Goal: Contribute content

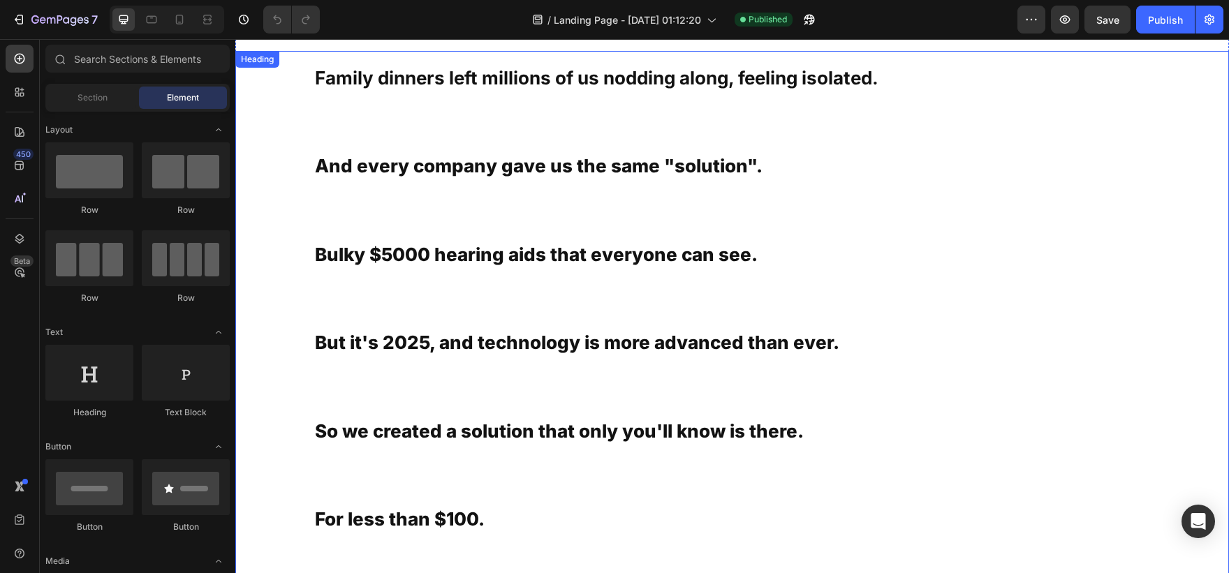
scroll to position [1684, 0]
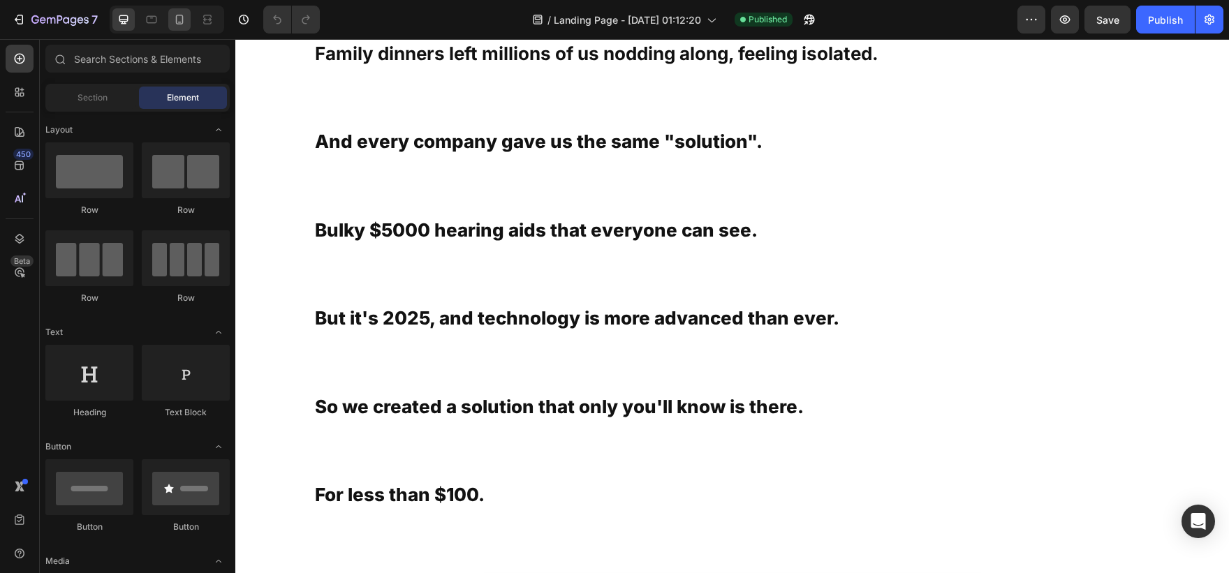
click at [173, 24] on icon at bounding box center [180, 20] width 14 height 14
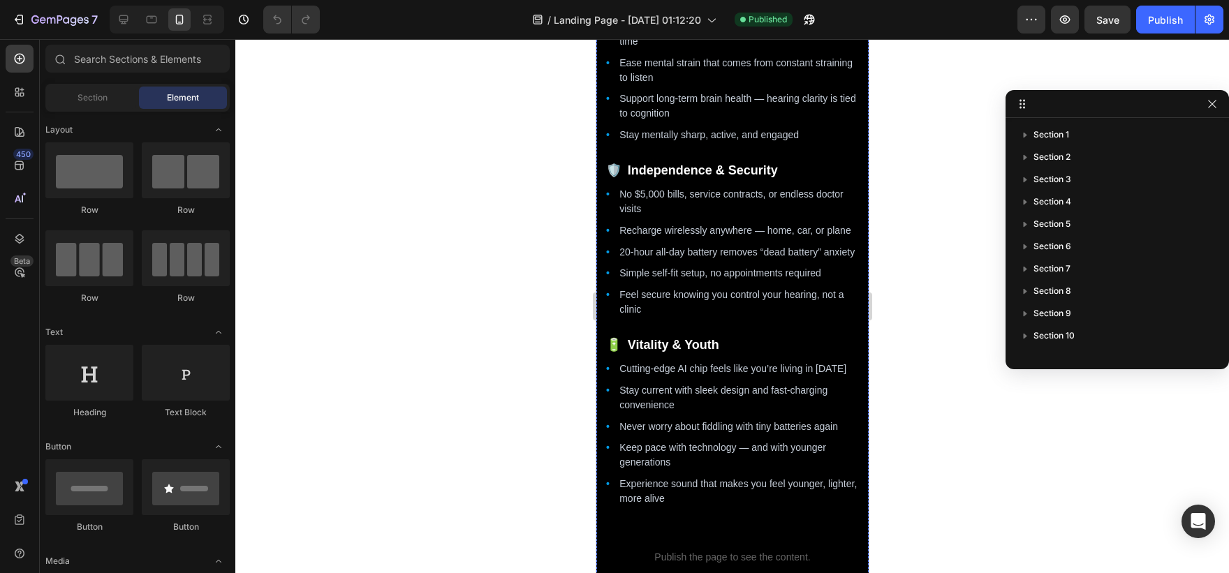
scroll to position [2943, 0]
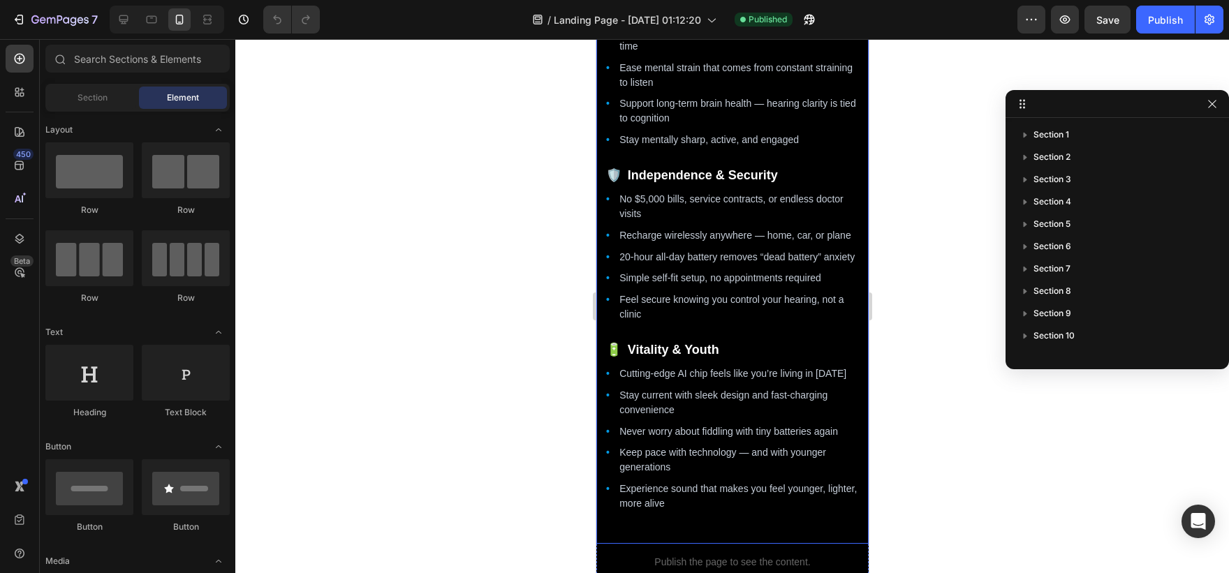
click at [706, 265] on li "20-hour all-day battery removes “dead battery” anxiety" at bounding box center [739, 257] width 240 height 15
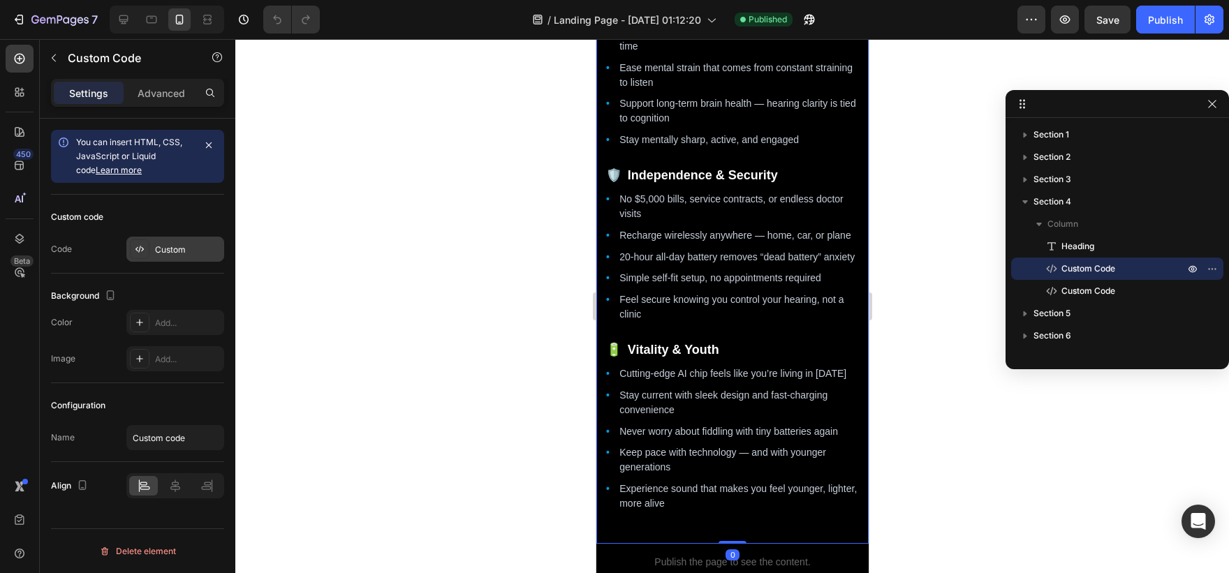
click at [194, 239] on div "Custom" at bounding box center [175, 249] width 98 height 25
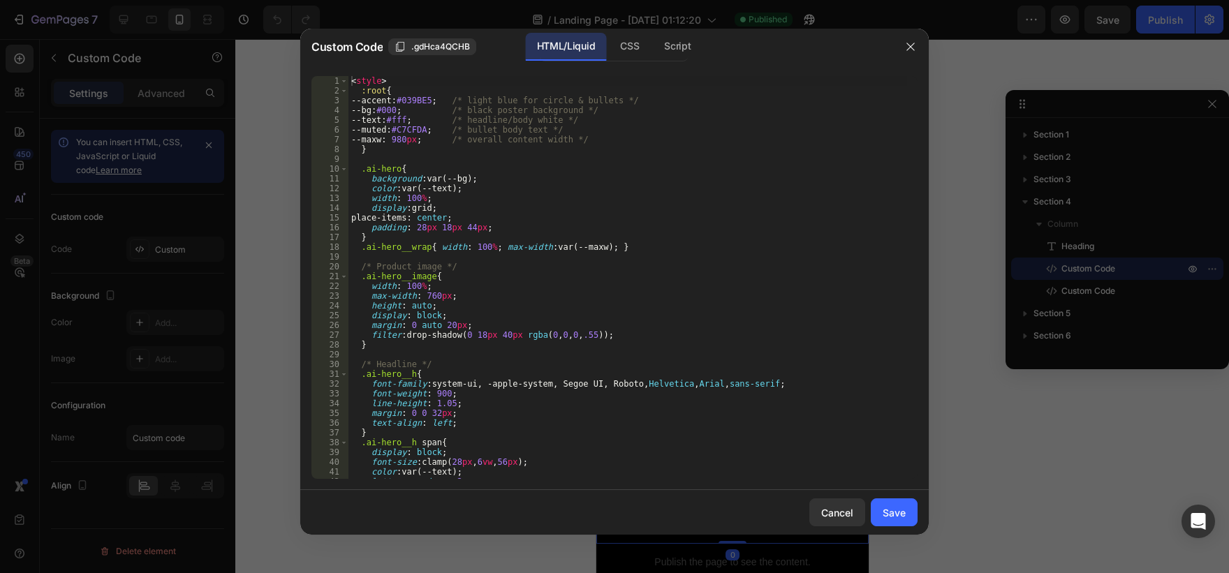
click at [618, 293] on div "< style > :root { --accent : #039BE5 ; /* light blue for circle & bullets */ --…" at bounding box center [628, 287] width 559 height 423
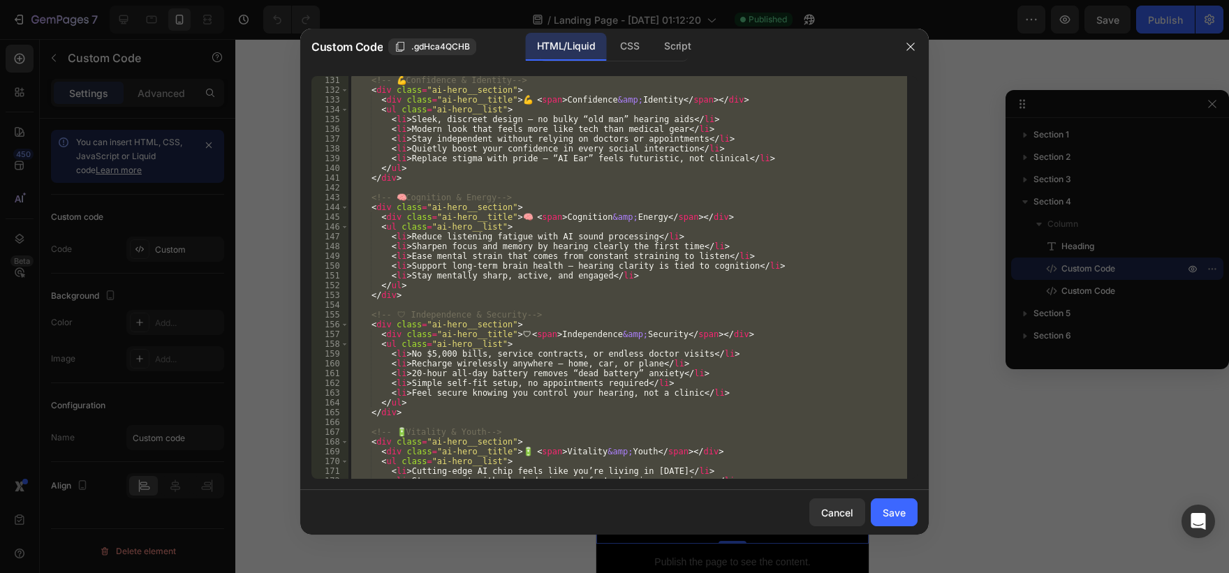
scroll to position [1273, 0]
click at [530, 200] on div "<!-- 💪 Confidence & Identity --> < div class = "ai-hero__section" > < div class…" at bounding box center [628, 277] width 559 height 403
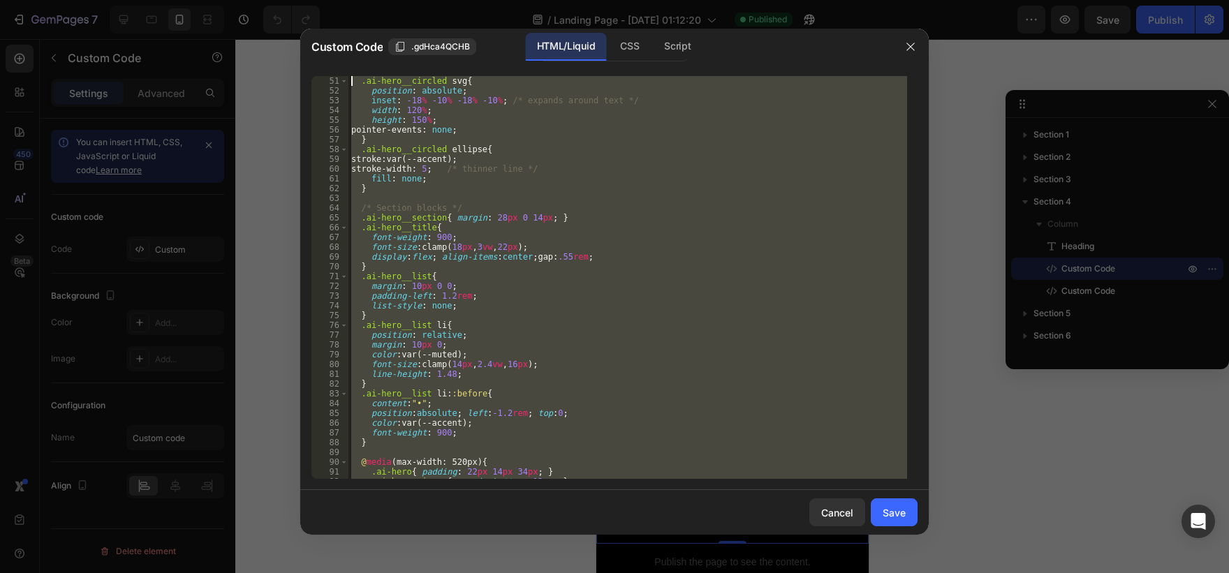
scroll to position [0, 0]
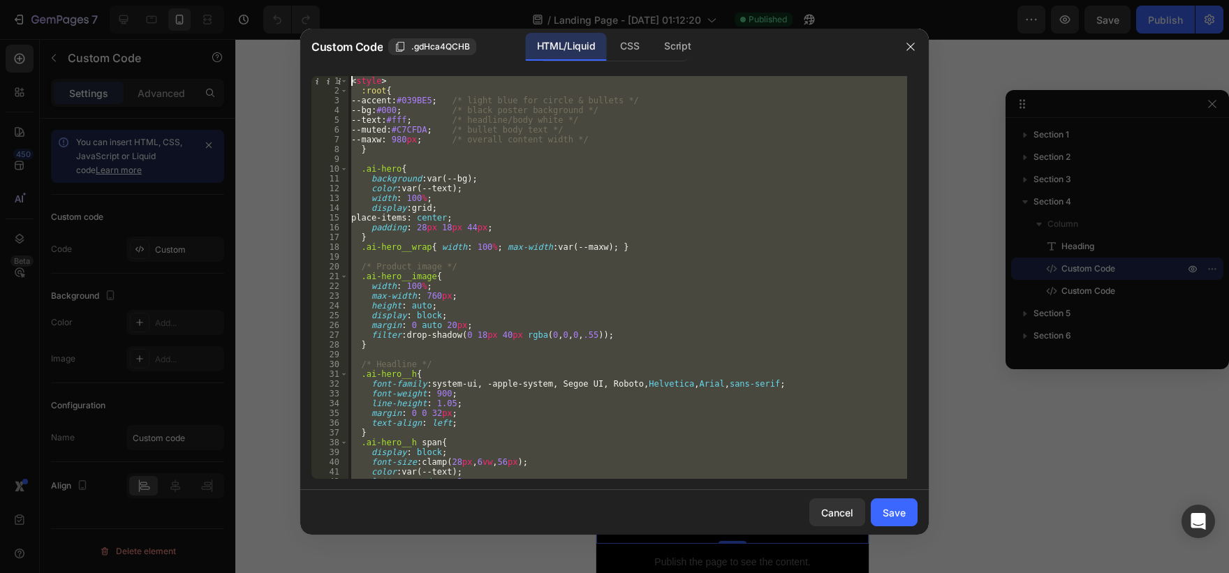
drag, startPoint x: 424, startPoint y: 378, endPoint x: 275, endPoint y: -41, distance: 444.1
click at [275, 0] on html "7 / Landing Page - Sep 25, 01:12:20 Published Preview Save Publish 450 Beta Sec…" at bounding box center [614, 0] width 1229 height 0
type textarea "<style> :root{"
paste textarea
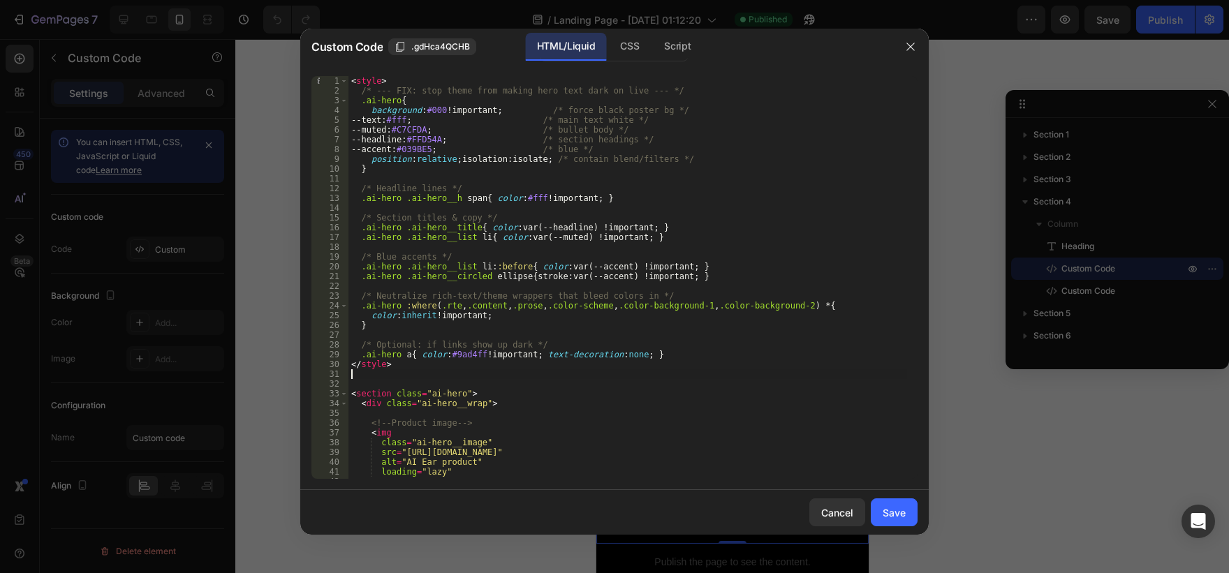
type textarea "} </style>"
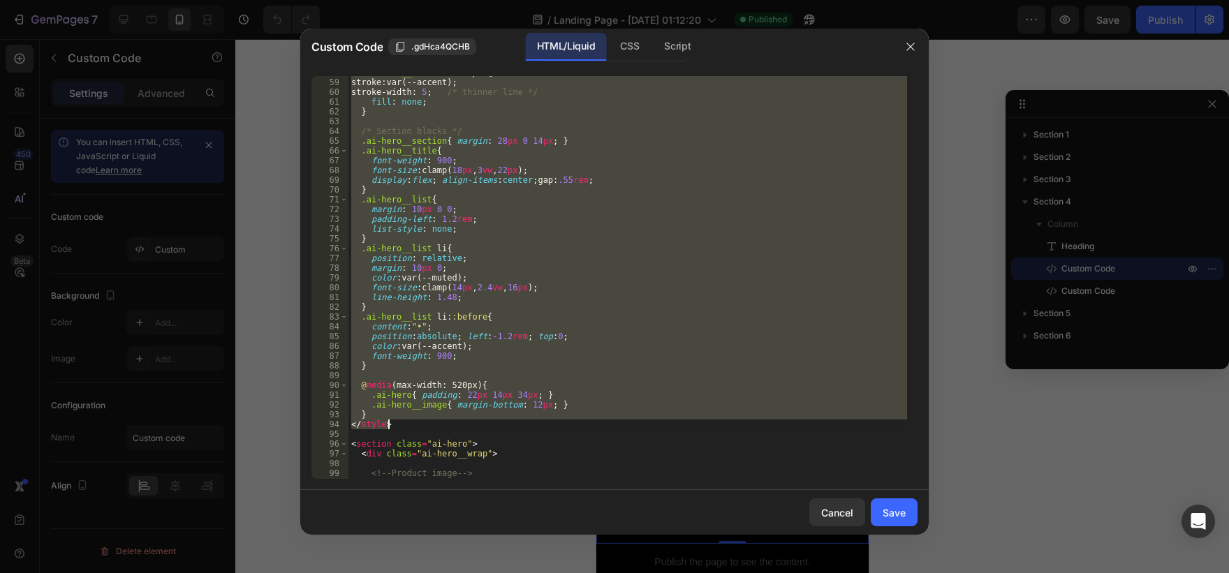
scroll to position [566, 0]
paste textarea
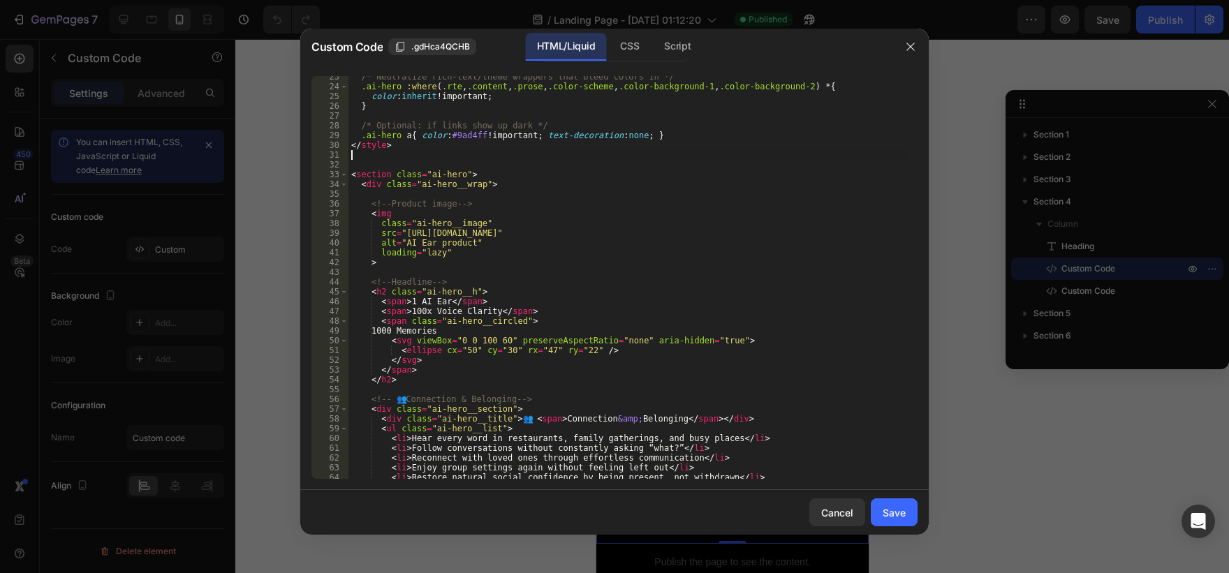
scroll to position [219, 0]
click at [891, 508] on div "Save" at bounding box center [894, 513] width 23 height 15
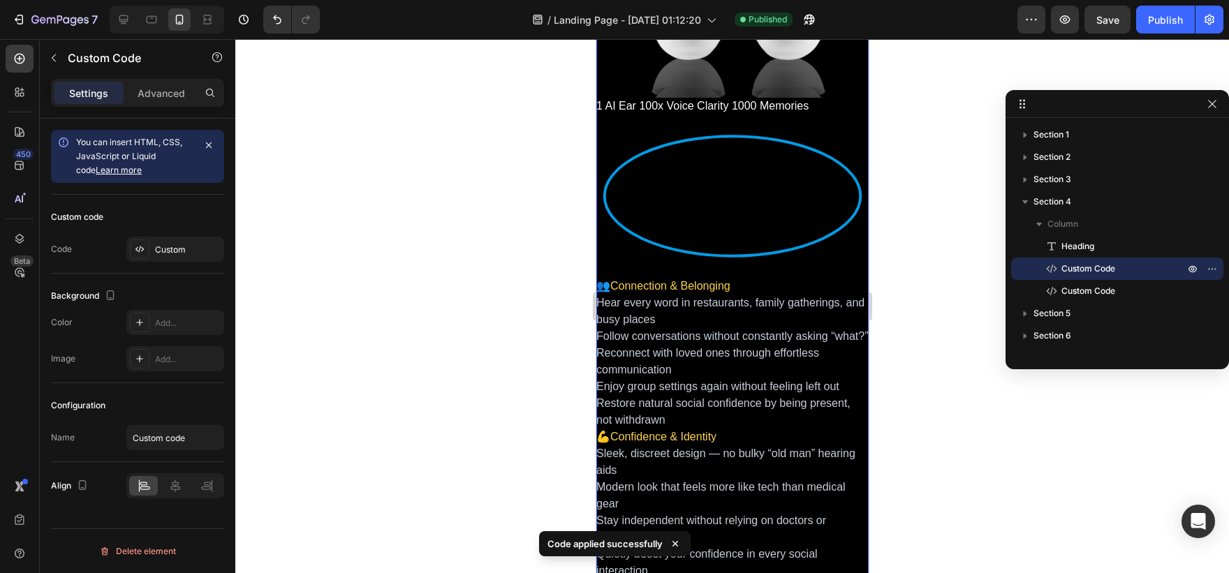
scroll to position [2327, 0]
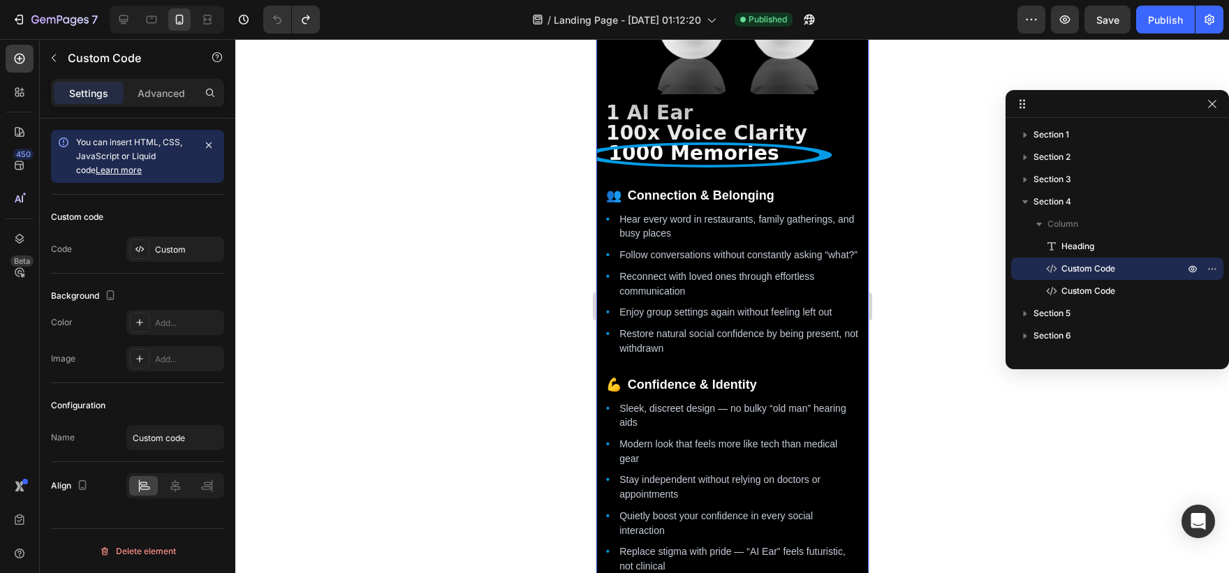
click at [661, 260] on li "Follow conversations without constantly asking “what?”" at bounding box center [739, 255] width 240 height 15
click at [202, 244] on div "Custom" at bounding box center [188, 250] width 66 height 13
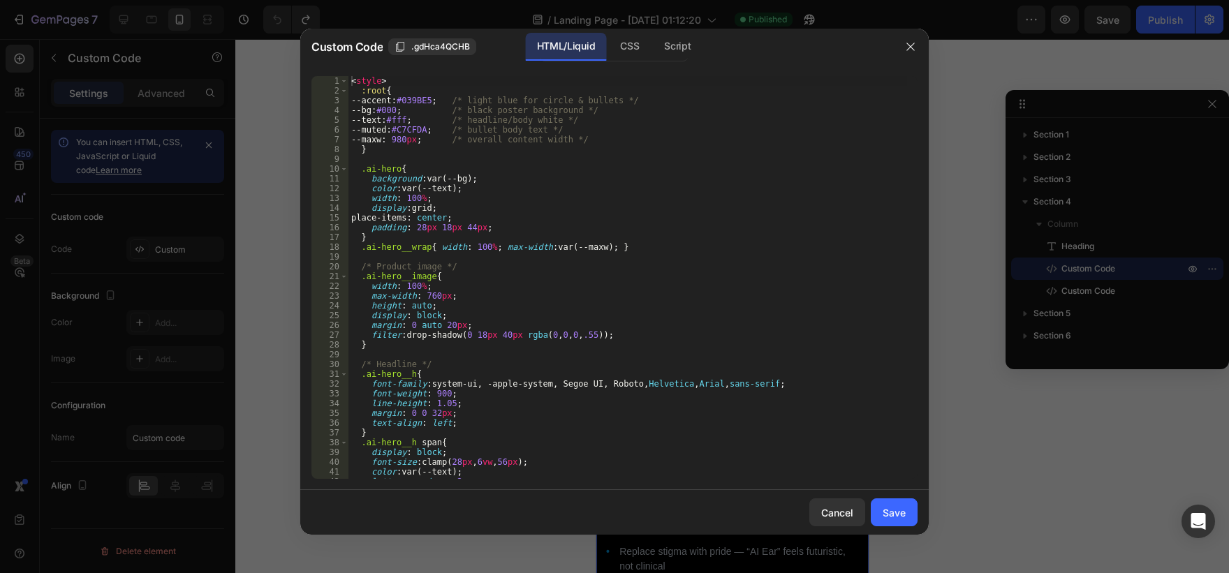
click at [499, 328] on div "< style > :root { --accent : #039BE5 ; /* light blue for circle & bullets */ --…" at bounding box center [628, 287] width 559 height 423
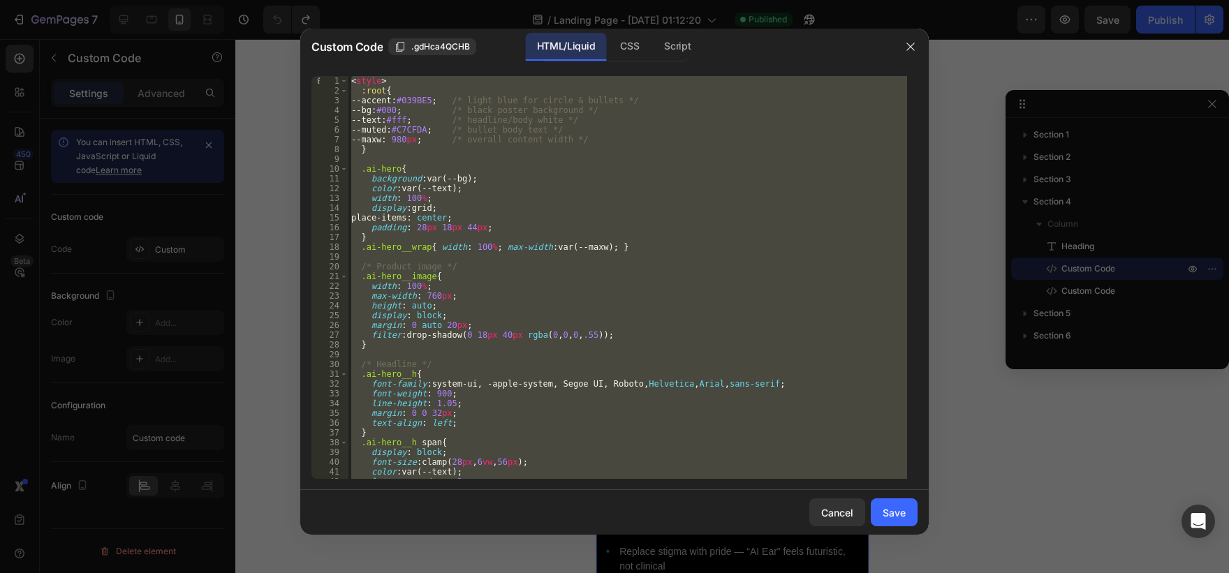
type textarea "</section>"
paste textarea
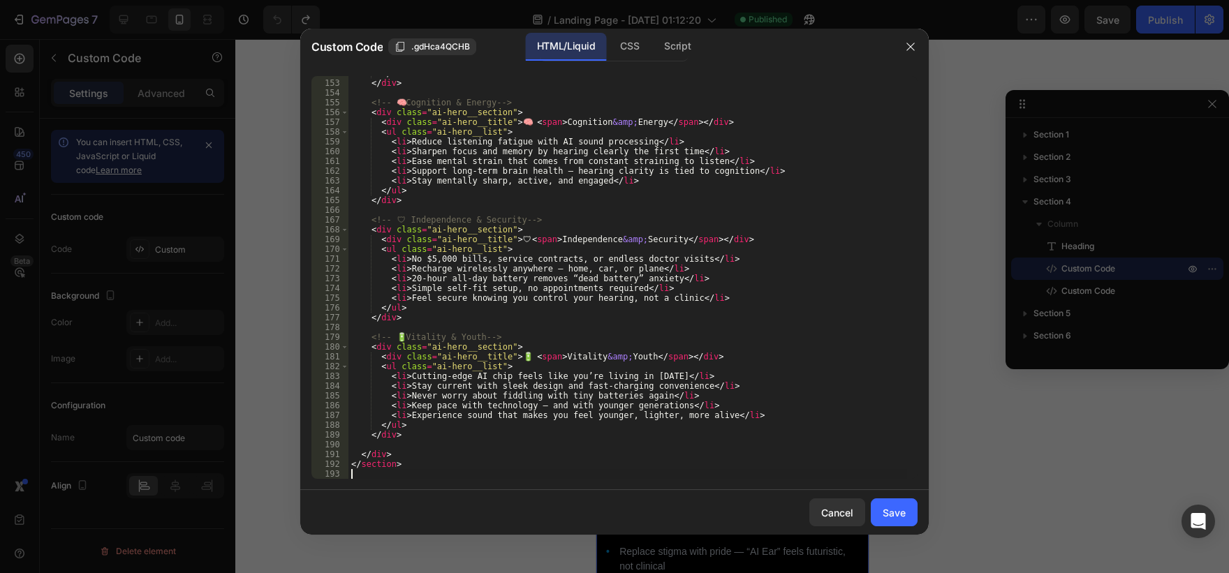
scroll to position [1484, 0]
click at [881, 504] on button "Save" at bounding box center [894, 513] width 47 height 28
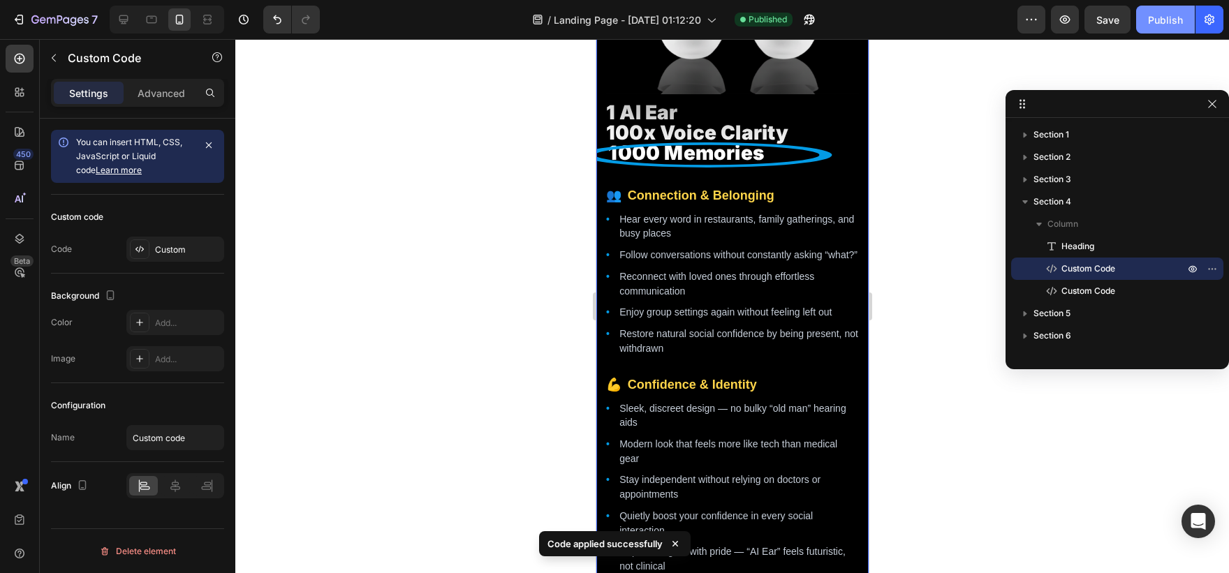
click at [1180, 29] on button "Publish" at bounding box center [1165, 20] width 59 height 28
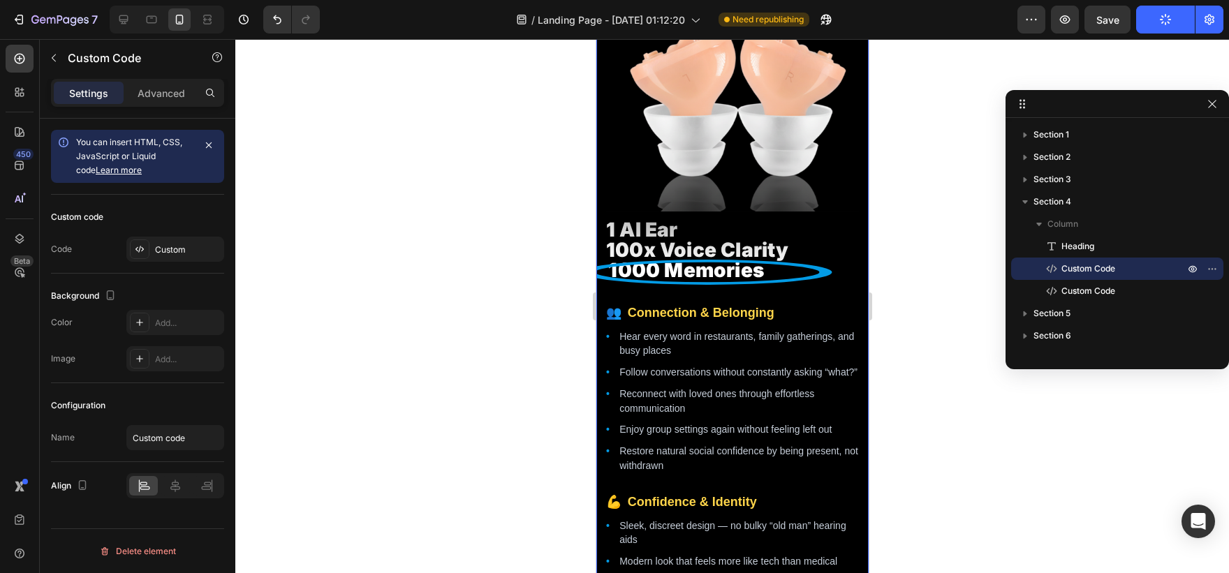
scroll to position [2209, 0]
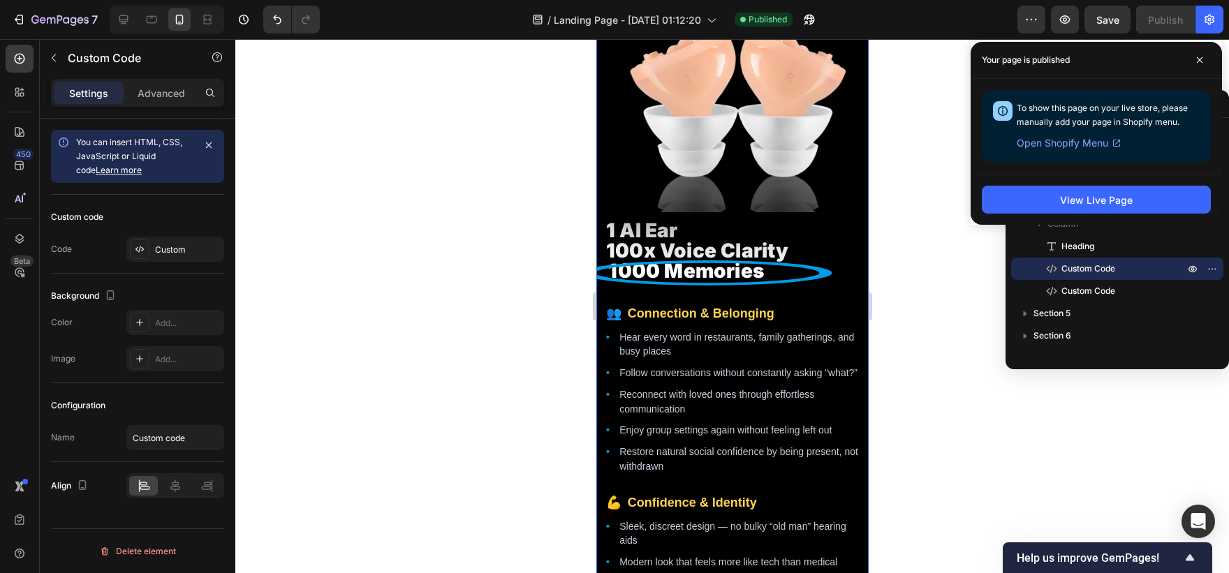
click at [709, 349] on li "Hear every word in restaurants, family gatherings, and busy places" at bounding box center [739, 344] width 240 height 29
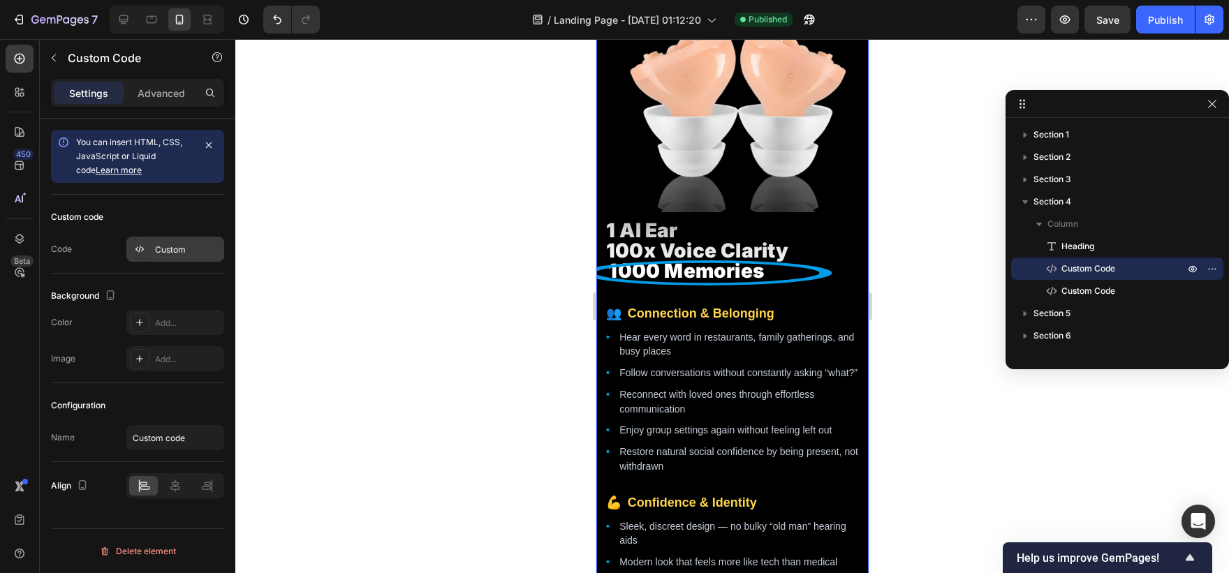
click at [178, 255] on div "Custom" at bounding box center [188, 250] width 66 height 13
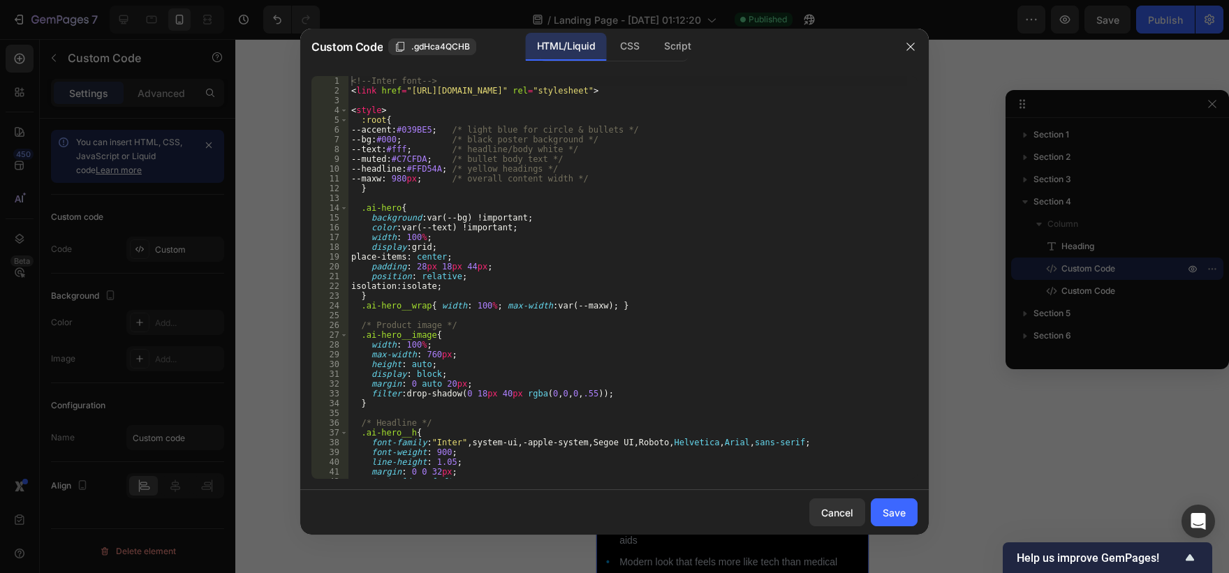
click at [562, 315] on div "<!-- Inter font --> < link href = "https://fonts.googleapis.com/css2?family=Int…" at bounding box center [628, 287] width 559 height 423
type textarea "</section>"
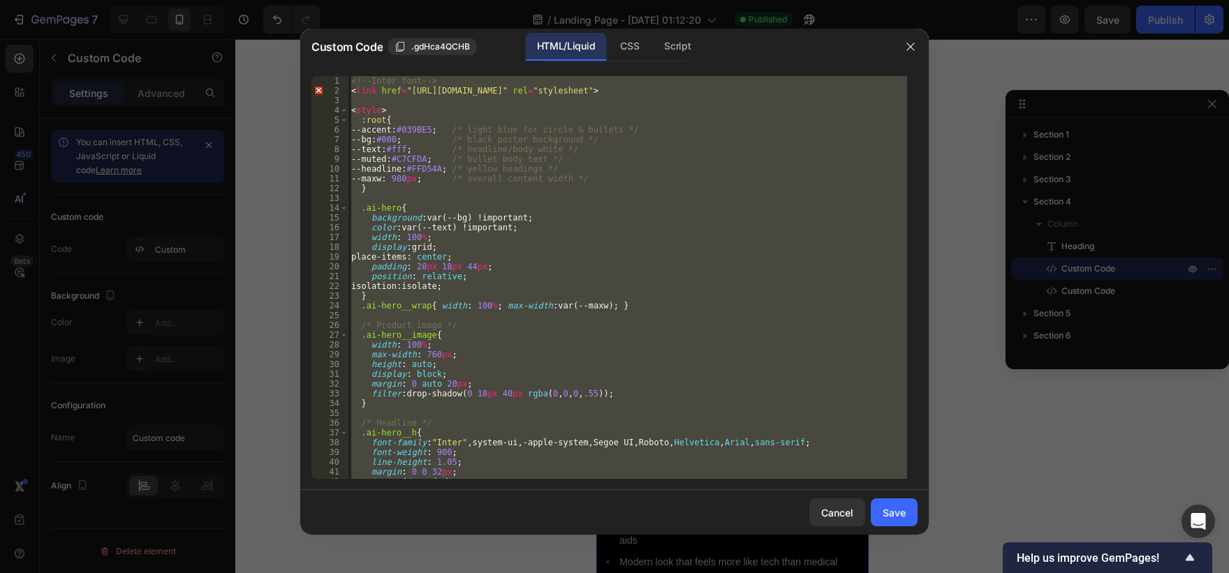
paste textarea
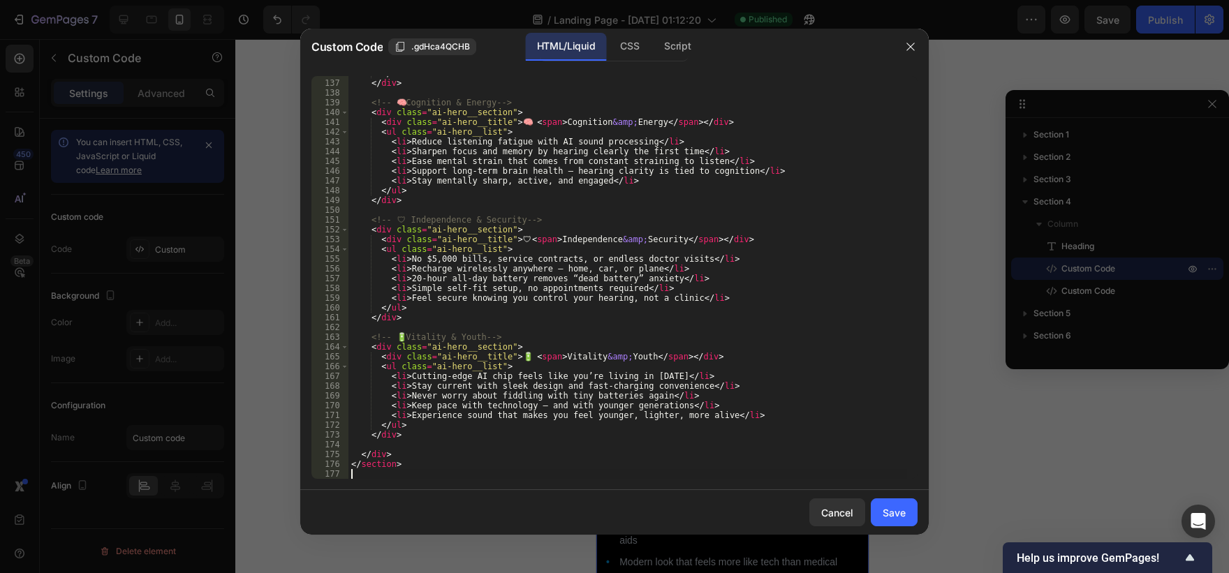
scroll to position [1328, 0]
click at [900, 509] on div "Save" at bounding box center [894, 513] width 23 height 15
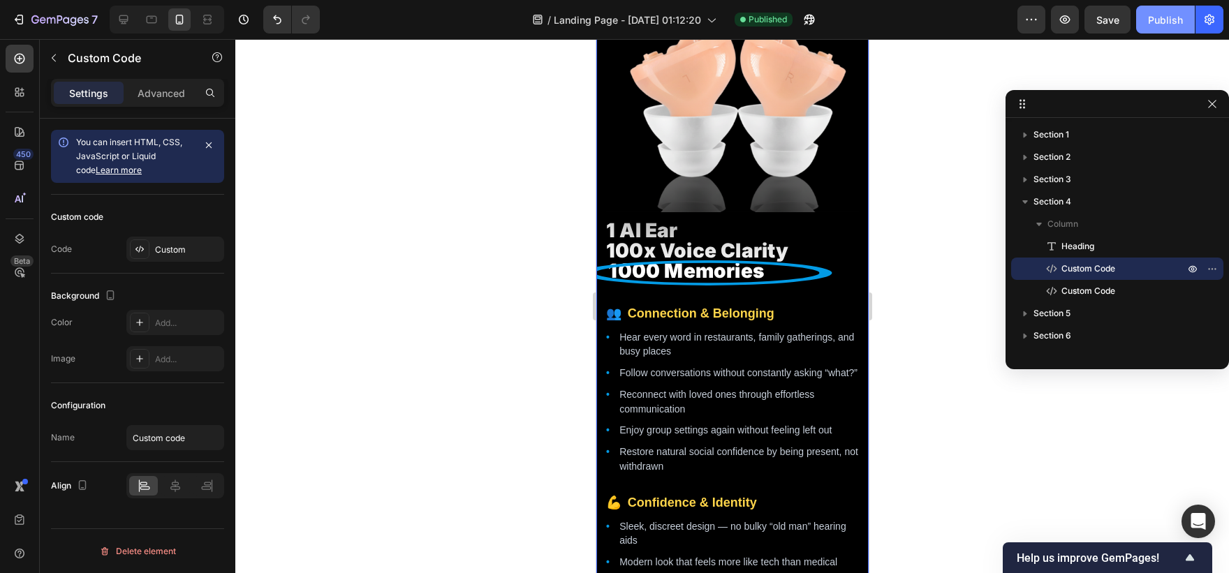
click at [1182, 15] on div "Publish" at bounding box center [1165, 20] width 35 height 15
click at [673, 380] on li "Follow conversations without constantly asking “what?”" at bounding box center [739, 373] width 240 height 15
click at [197, 244] on div "Custom" at bounding box center [188, 250] width 66 height 13
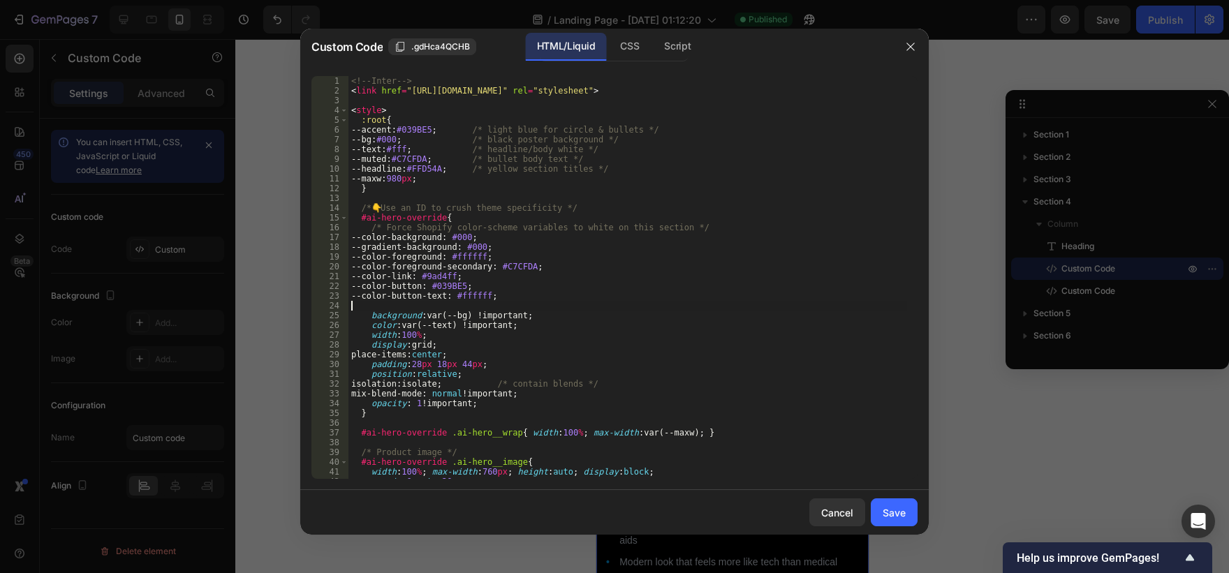
click at [548, 309] on div "<!-- Inter --> < link href = "https://fonts.googleapis.com/css2?family=Inter:wg…" at bounding box center [628, 287] width 559 height 423
type textarea "</section>"
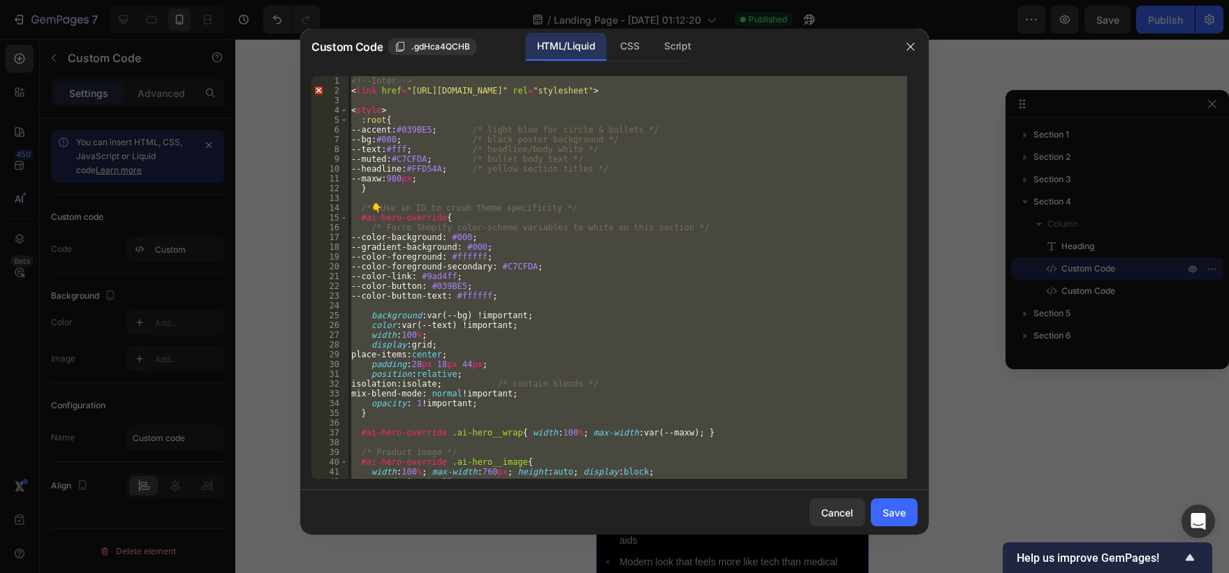
paste textarea
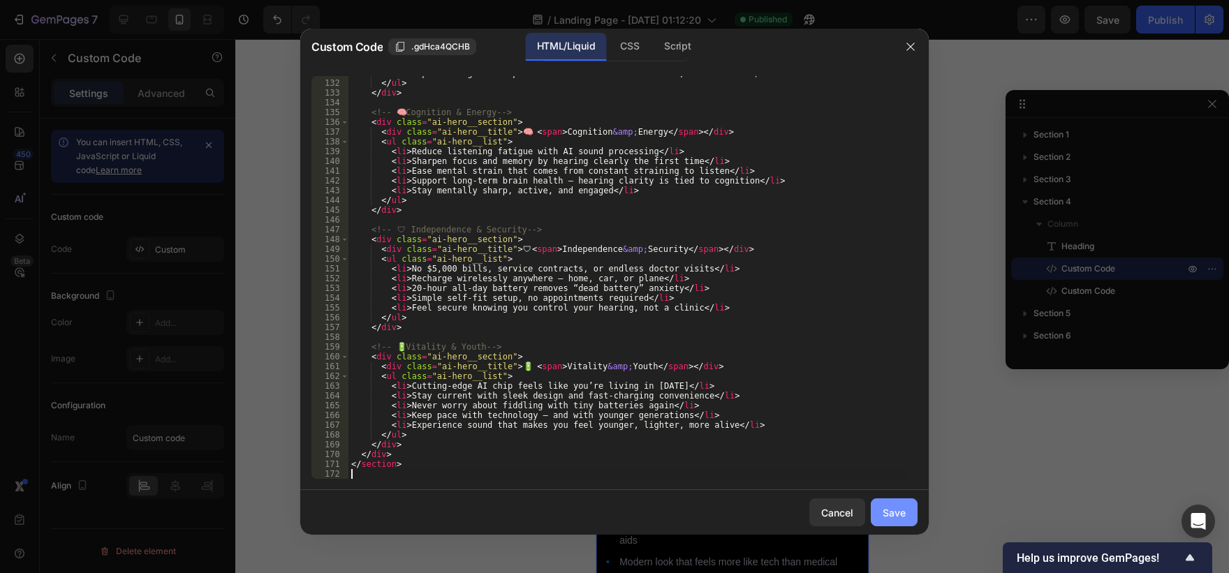
click at [907, 511] on button "Save" at bounding box center [894, 513] width 47 height 28
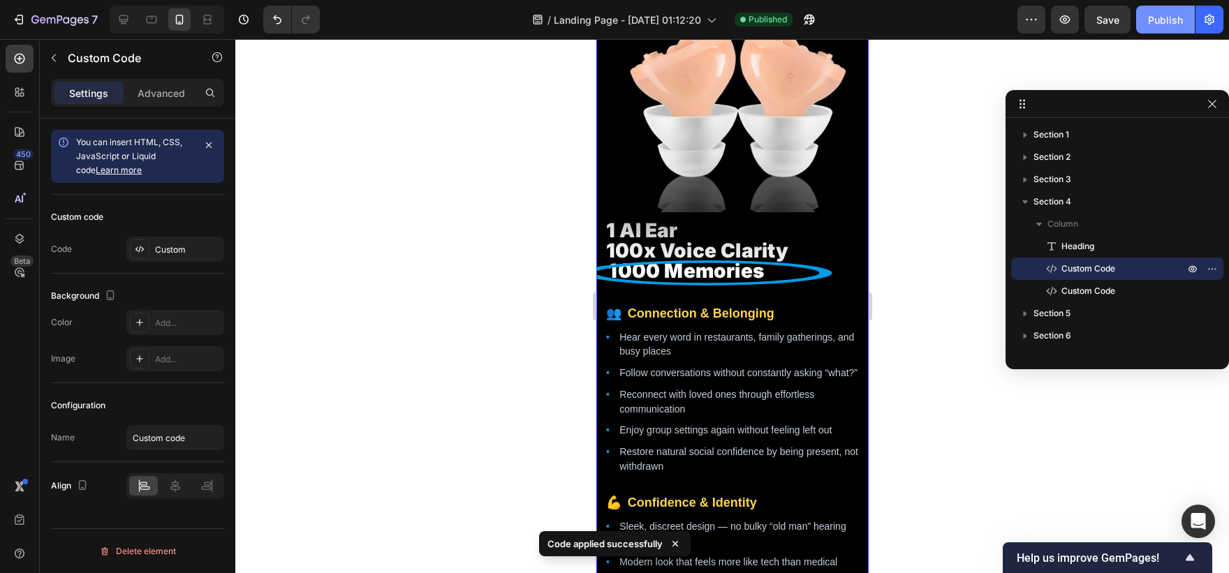
click at [1164, 29] on button "Publish" at bounding box center [1165, 20] width 59 height 28
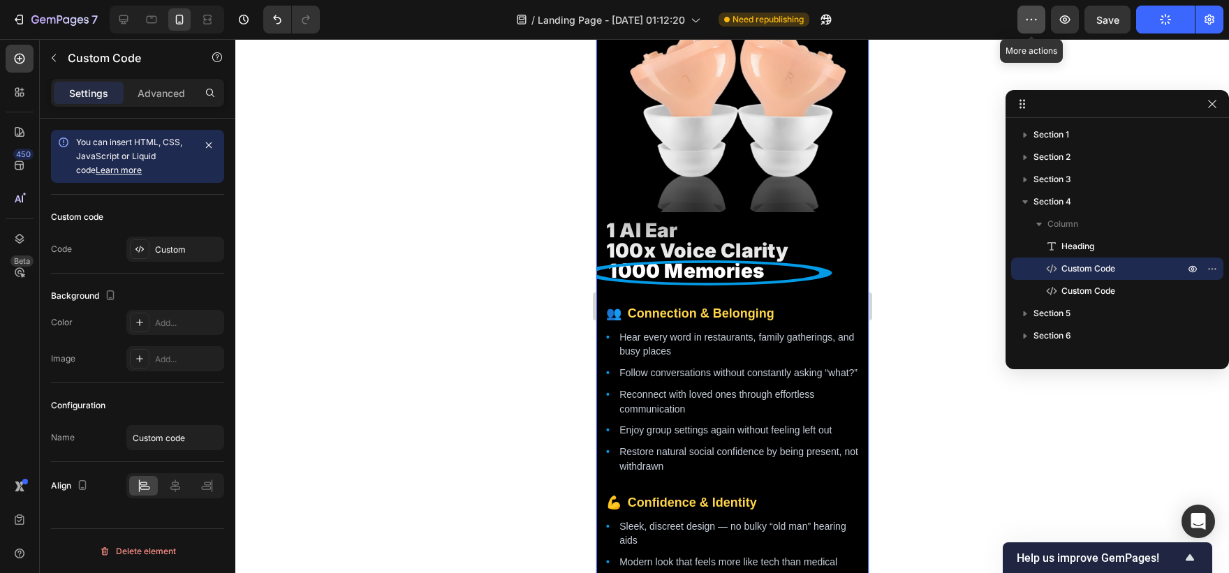
click at [1024, 31] on button "button" at bounding box center [1032, 20] width 28 height 28
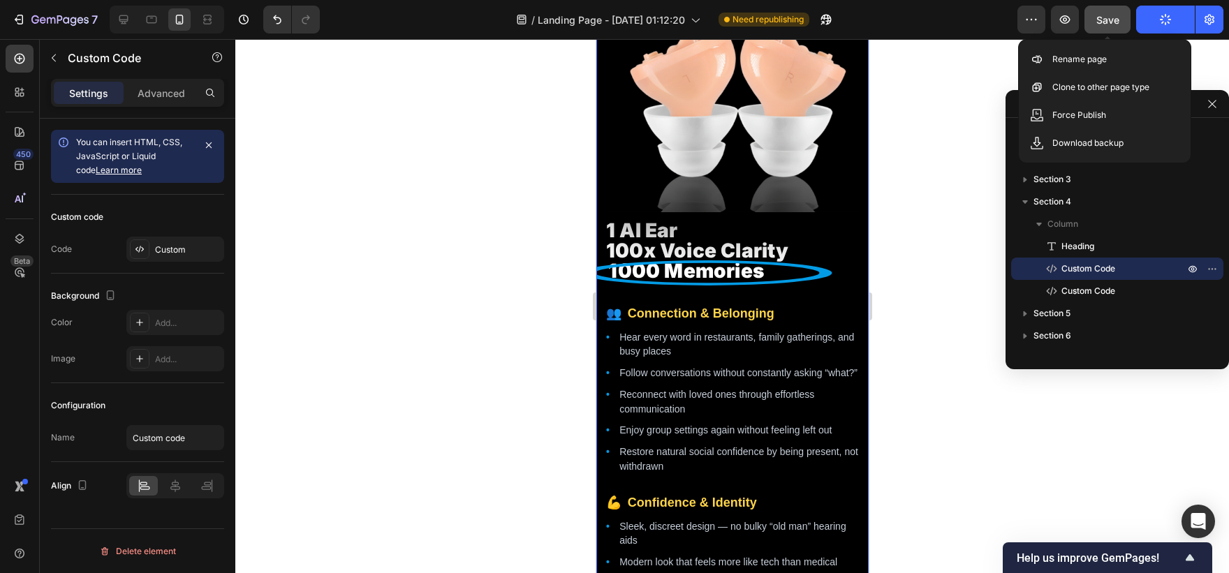
click at [1128, 13] on button "Save" at bounding box center [1108, 20] width 46 height 28
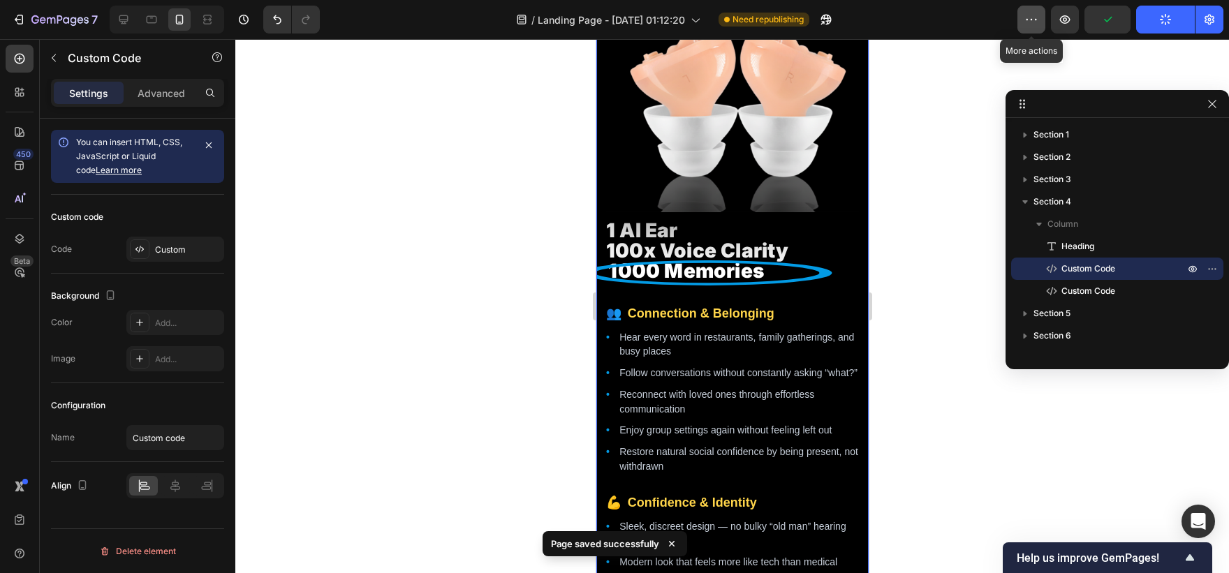
click at [1032, 17] on icon "button" at bounding box center [1032, 20] width 14 height 14
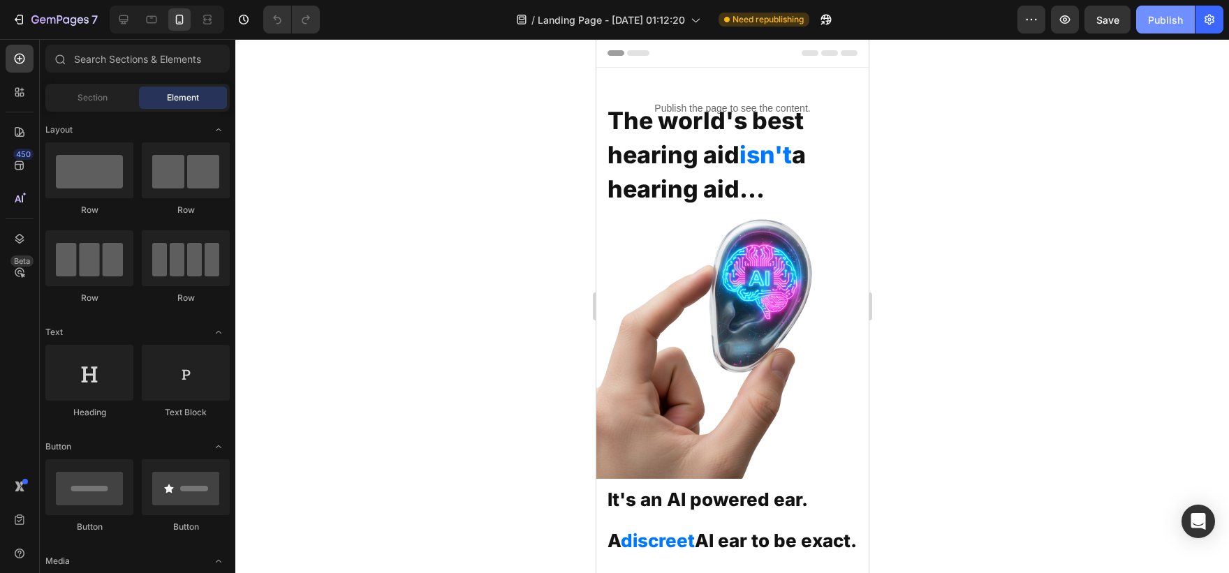
click at [1157, 30] on button "Publish" at bounding box center [1165, 20] width 59 height 28
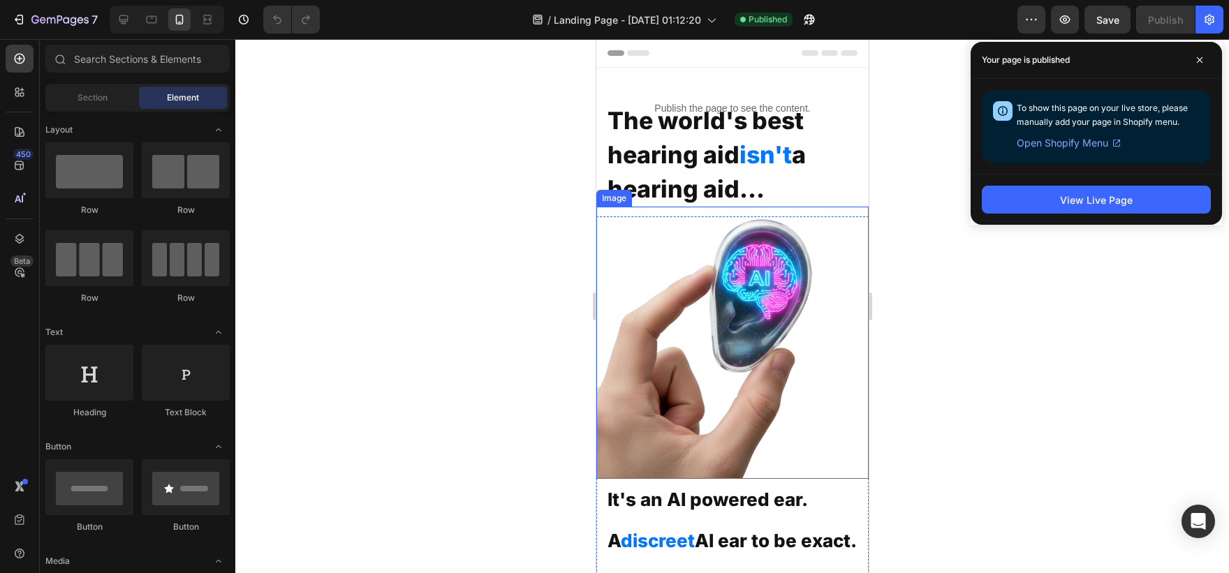
click at [685, 344] on img at bounding box center [732, 343] width 272 height 272
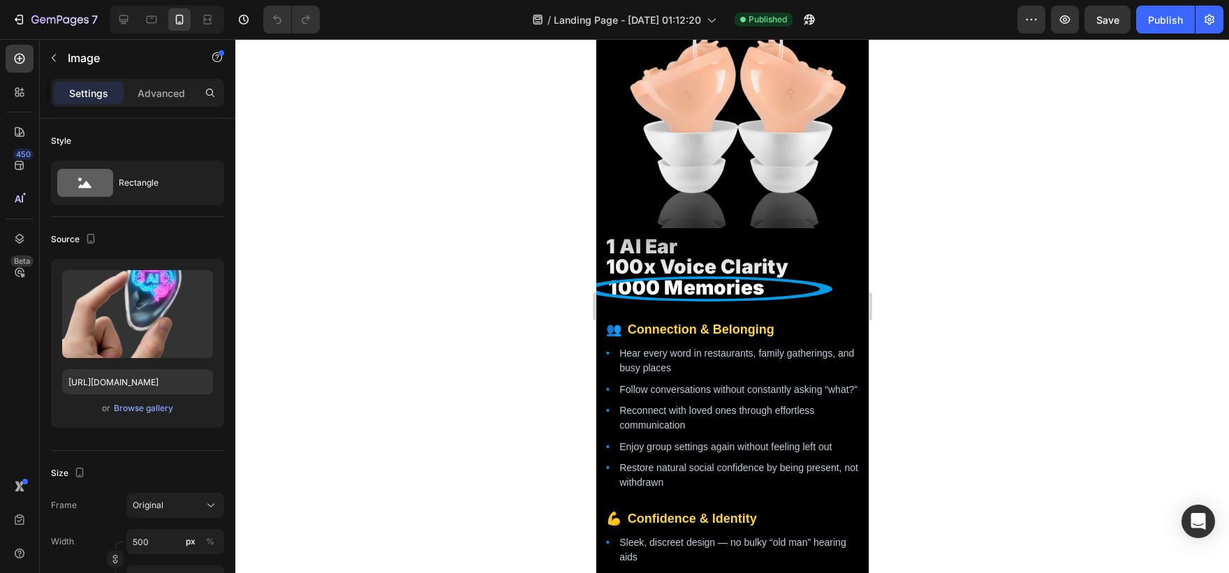
scroll to position [1488, 0]
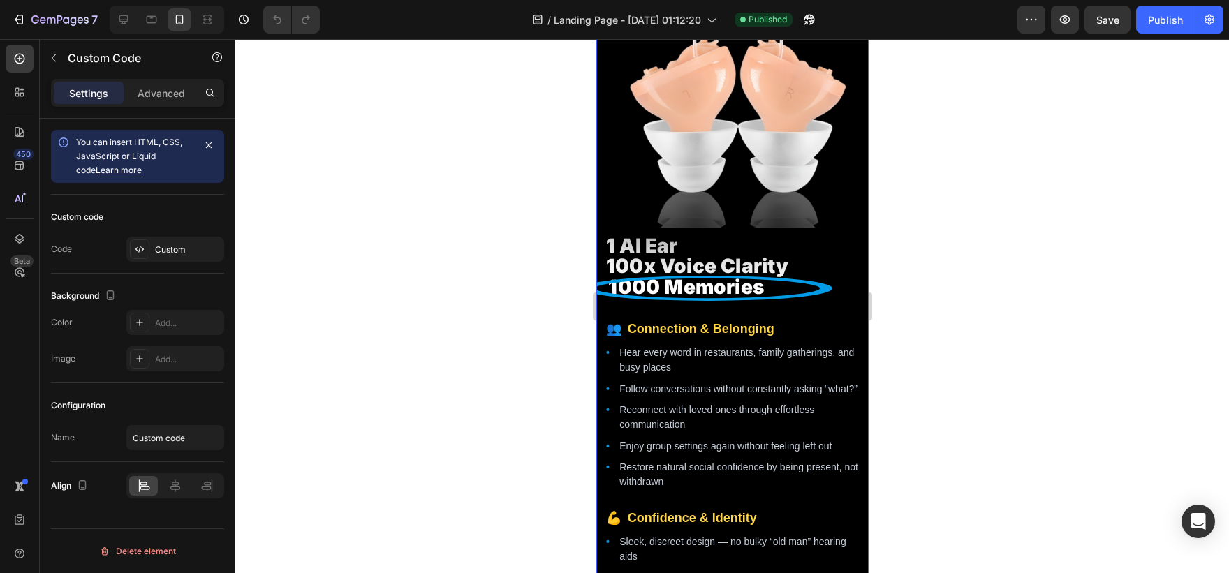
click at [699, 482] on li "Restore natural social confidence by being present, not withdrawn" at bounding box center [739, 474] width 240 height 29
click at [145, 256] on div at bounding box center [140, 250] width 20 height 20
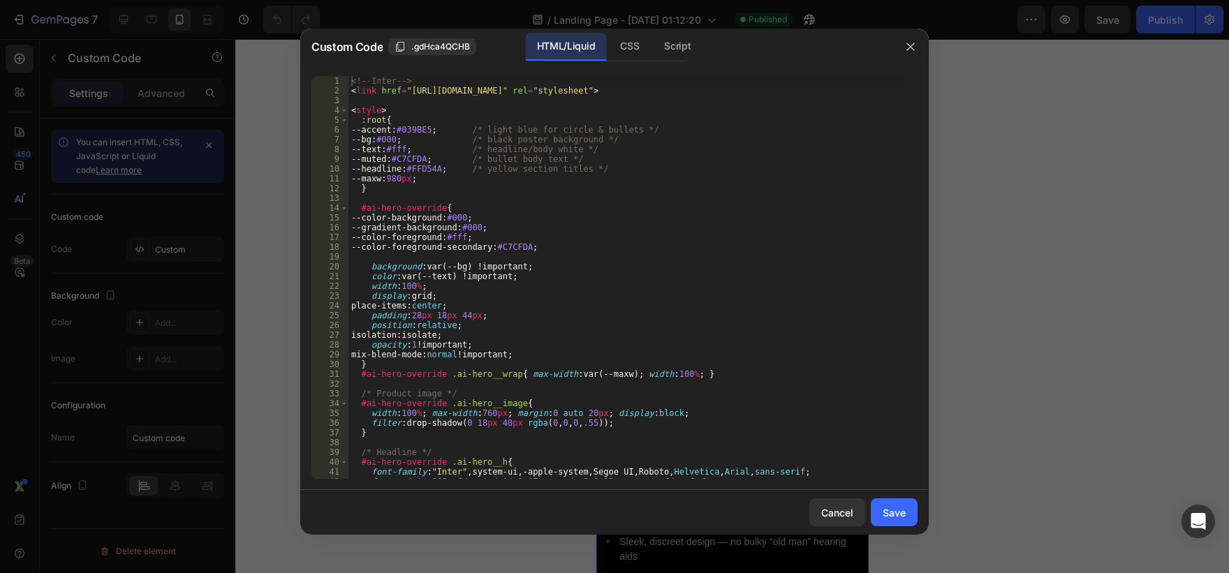
click at [607, 284] on div "<!-- Inter --> < link href = "[URL][DOMAIN_NAME]" rel = "stylesheet" > < style …" at bounding box center [628, 287] width 559 height 423
type textarea "</section>"
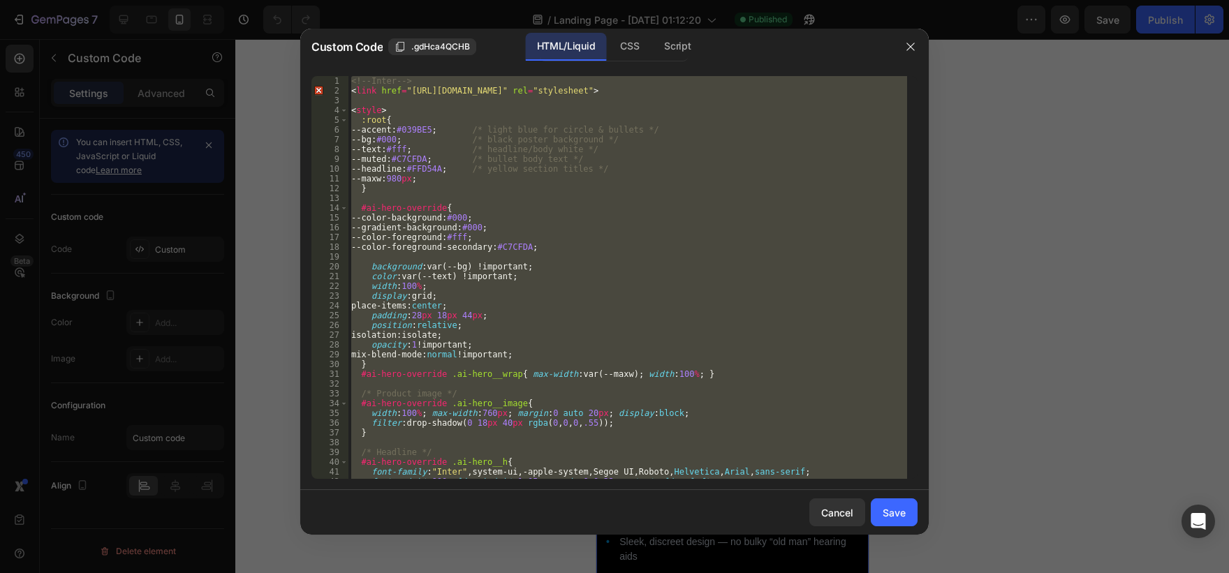
paste textarea
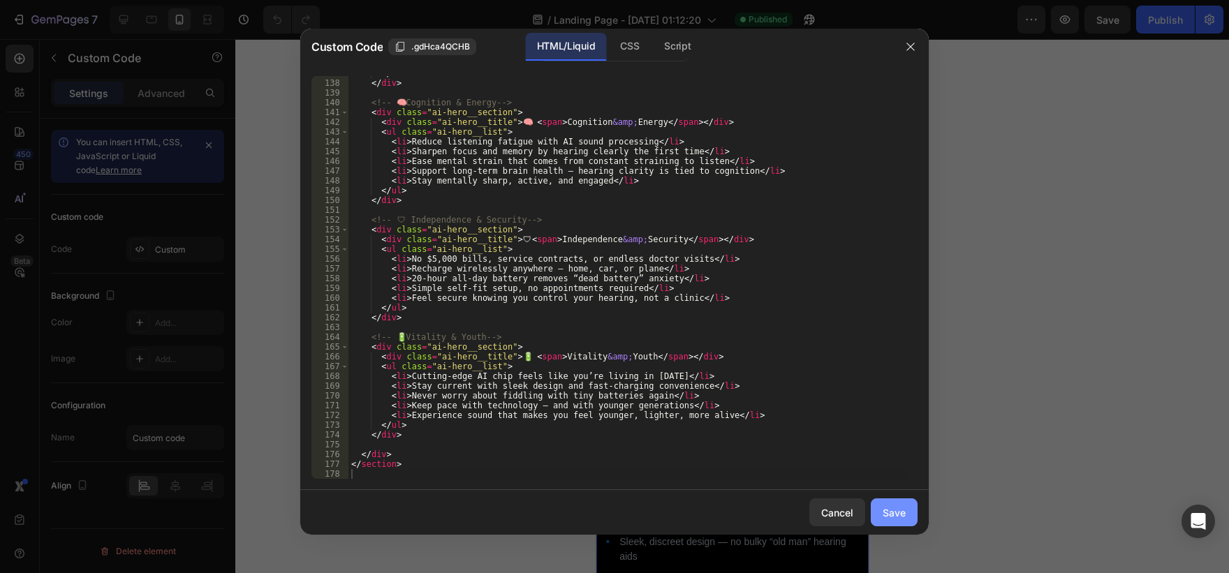
click at [905, 507] on div "Save" at bounding box center [894, 513] width 23 height 15
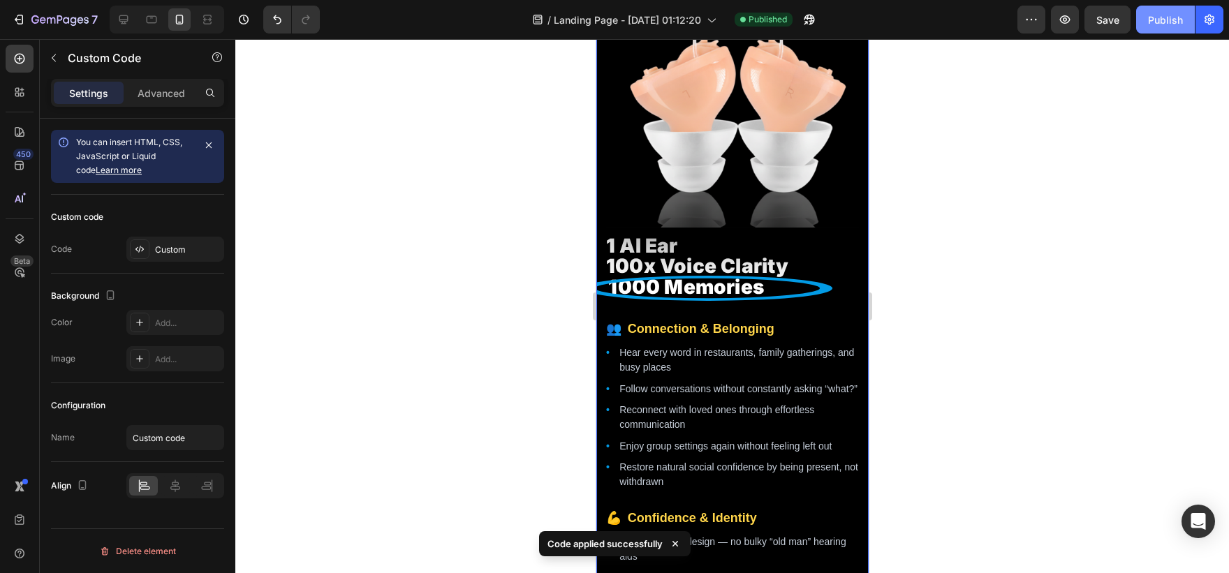
click at [1181, 27] on div "Publish" at bounding box center [1165, 20] width 35 height 15
